Goal: Communication & Community: Answer question/provide support

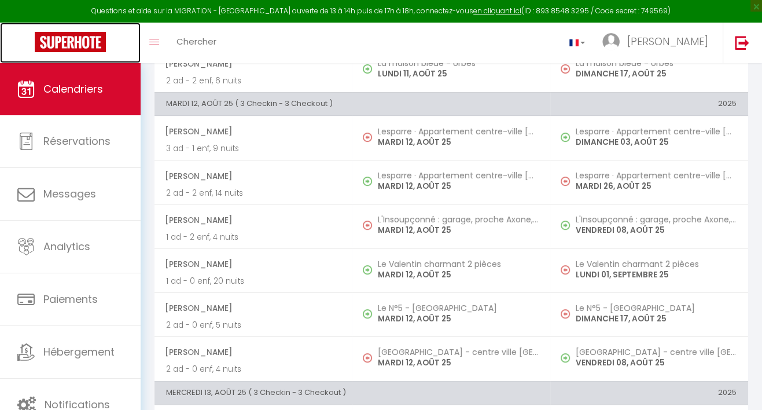
click at [86, 39] on img at bounding box center [70, 42] width 71 height 20
click at [73, 42] on img at bounding box center [70, 42] width 71 height 20
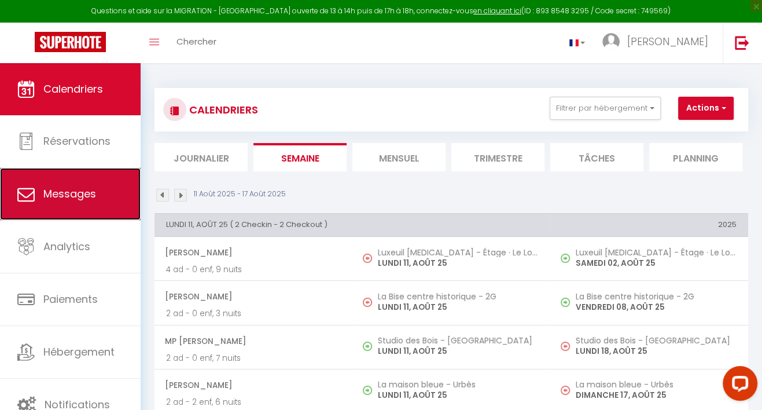
click at [68, 193] on span "Messages" at bounding box center [69, 193] width 53 height 14
select select "message"
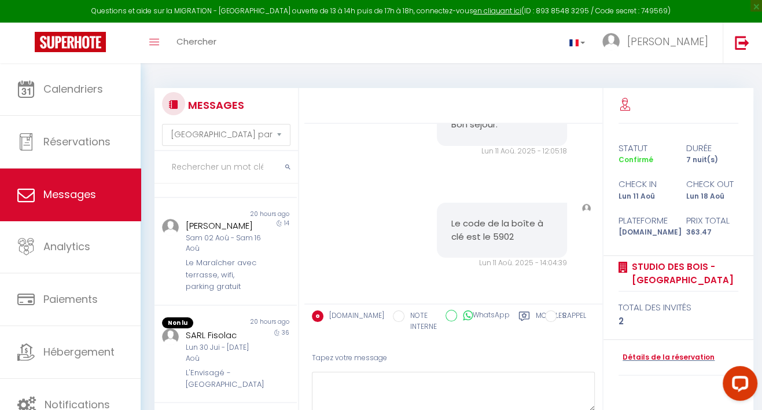
scroll to position [578, 0]
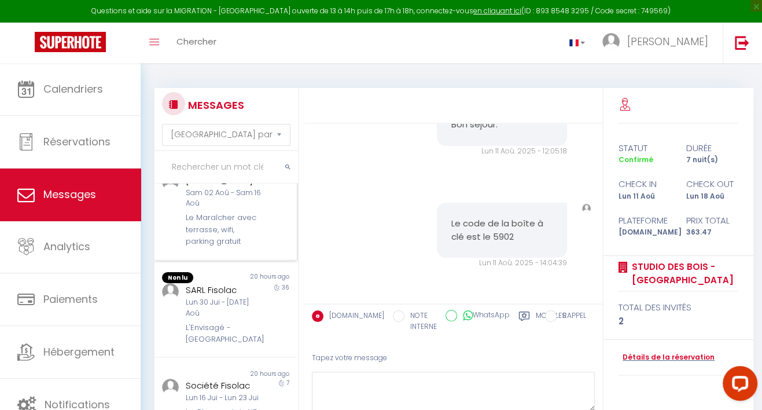
click at [215, 247] on div "Le Maraîcher avec terrasse, wifi, parking gratuit" at bounding box center [223, 229] width 75 height 35
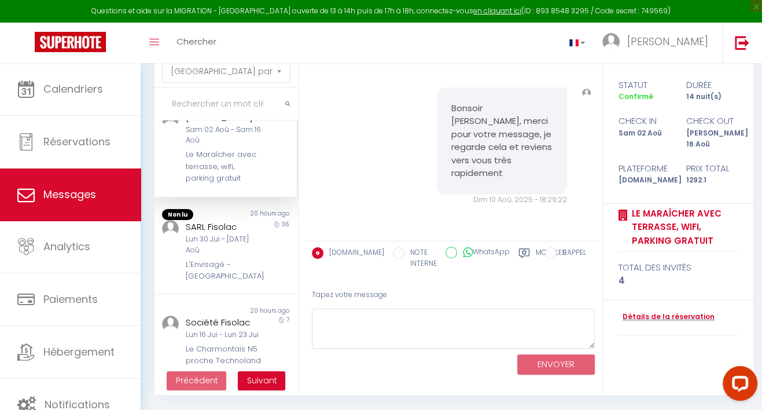
scroll to position [7255, 0]
click at [383, 335] on textarea at bounding box center [453, 328] width 283 height 40
type textarea "b"
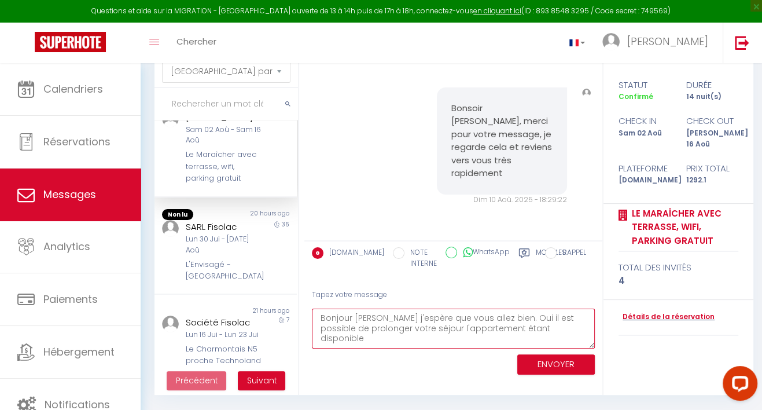
click at [544, 329] on textarea "Bonjour [PERSON_NAME] j'espère que vous allez bien. Oui il est possible de prol…" at bounding box center [453, 328] width 283 height 40
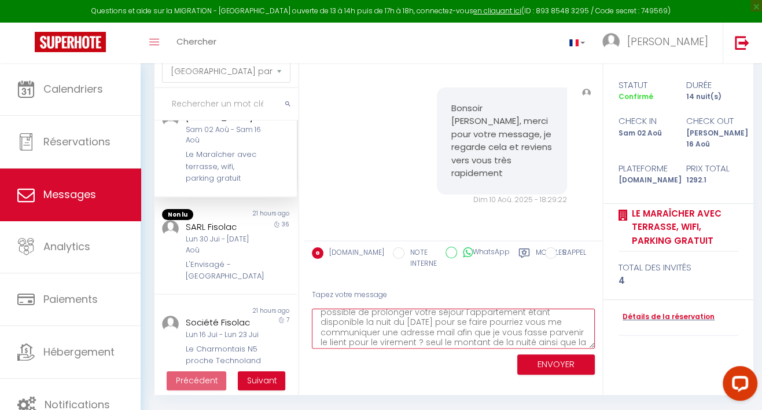
scroll to position [27, 0]
click at [447, 340] on textarea "Bonjour [PERSON_NAME] j'espère que vous allez bien. Oui il est possible de prol…" at bounding box center [453, 328] width 283 height 40
type textarea "Bonjour [PERSON_NAME] j'espère que vous allez bien. Oui il est possible de prol…"
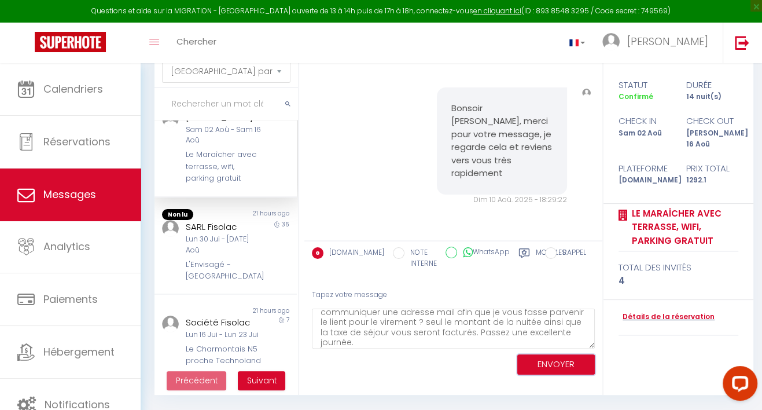
click at [540, 363] on button "ENVOYER" at bounding box center [556, 364] width 78 height 20
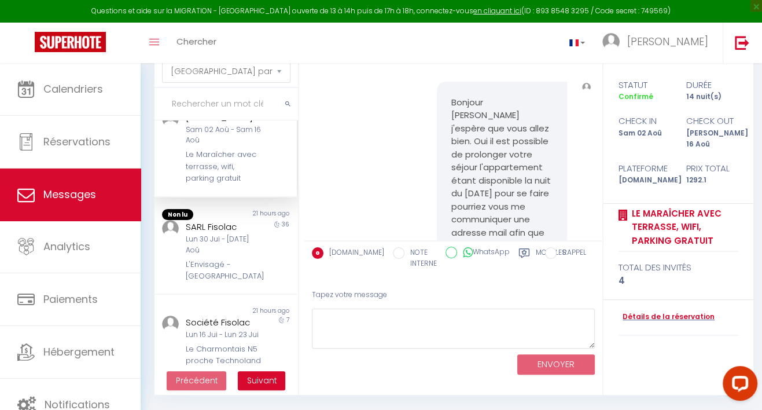
scroll to position [7602, 0]
